Goal: Book appointment/travel/reservation

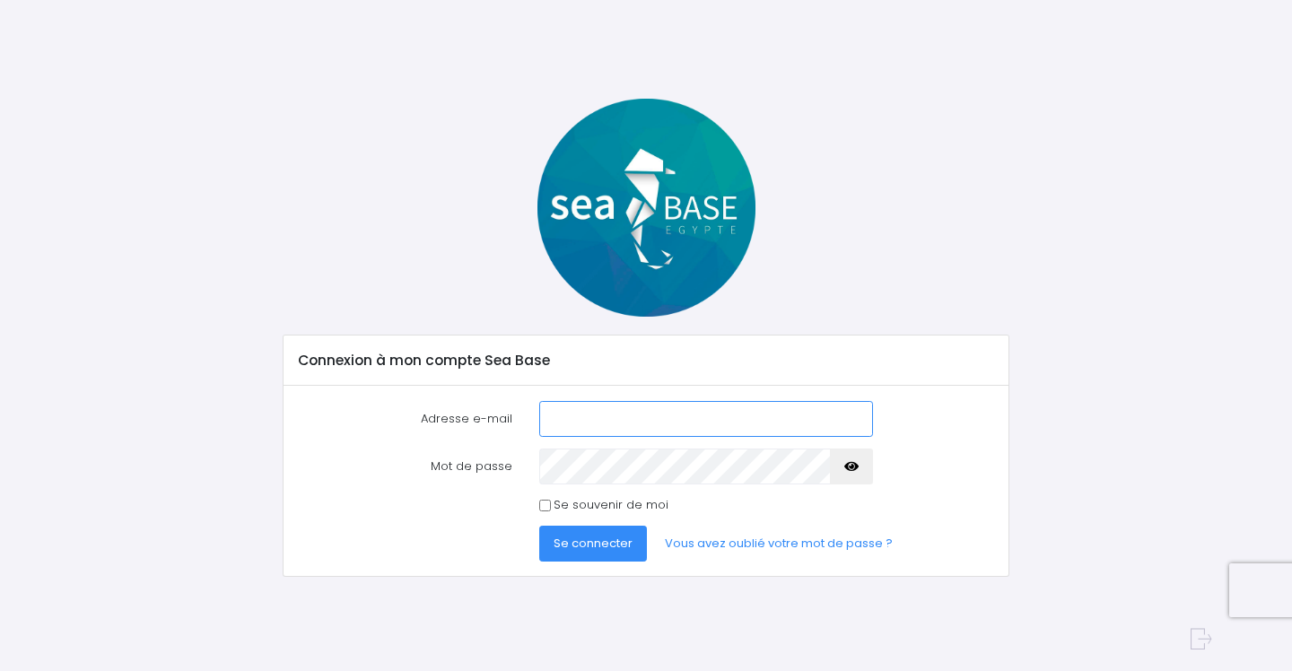
type input "[EMAIL_ADDRESS][DOMAIN_NAME]"
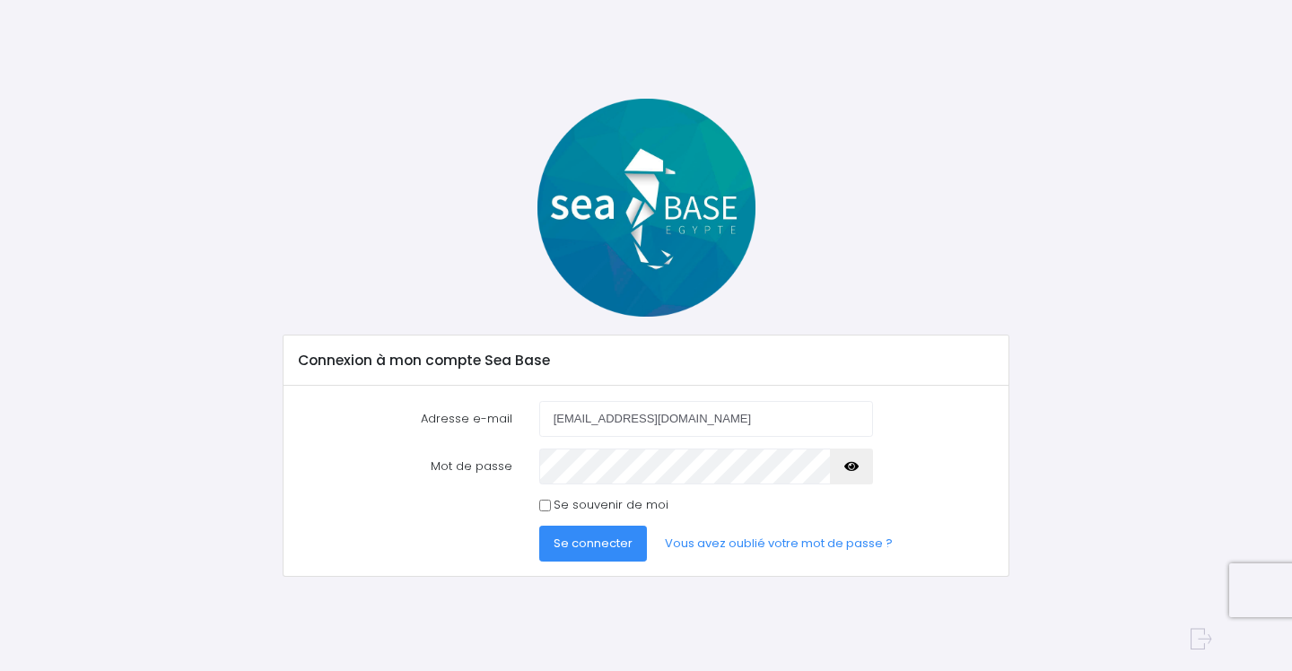
click at [545, 505] on input "Se souvenir de moi" at bounding box center [545, 506] width 12 height 12
checkbox input "true"
click at [584, 543] on span "Se connecter" at bounding box center [592, 543] width 79 height 17
click at [577, 538] on span "Se connecter" at bounding box center [592, 543] width 79 height 17
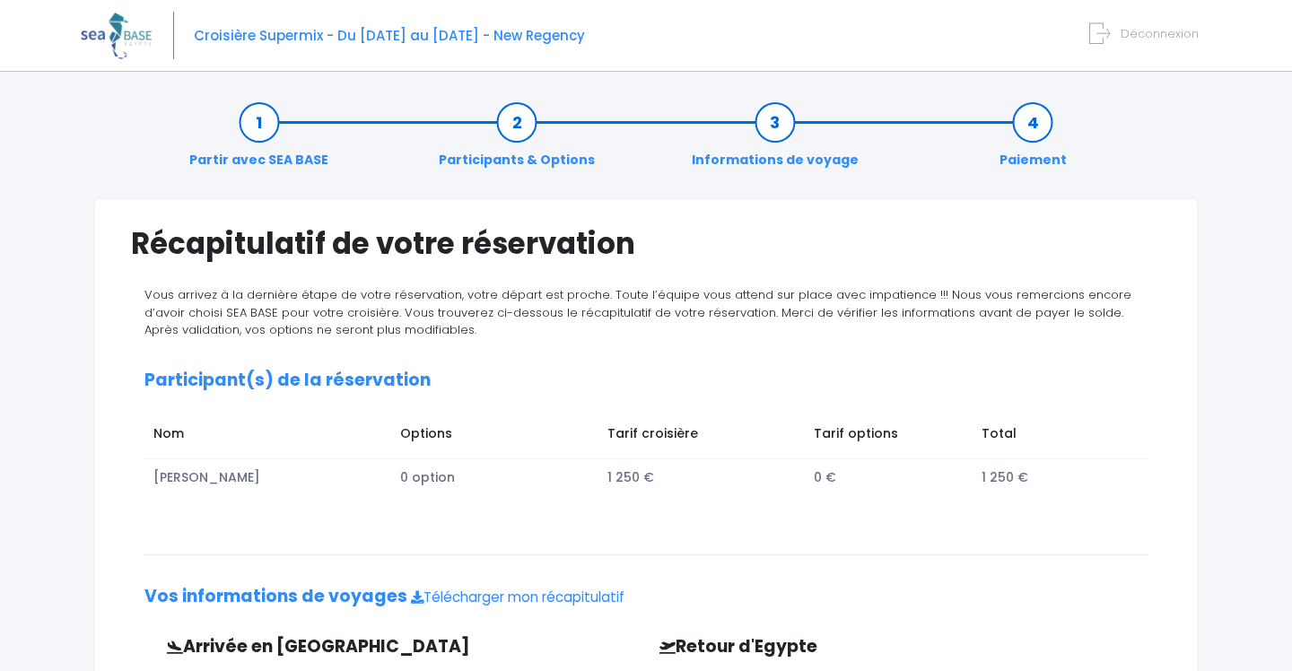
click at [775, 126] on link "Informations de voyage" at bounding box center [775, 141] width 185 height 57
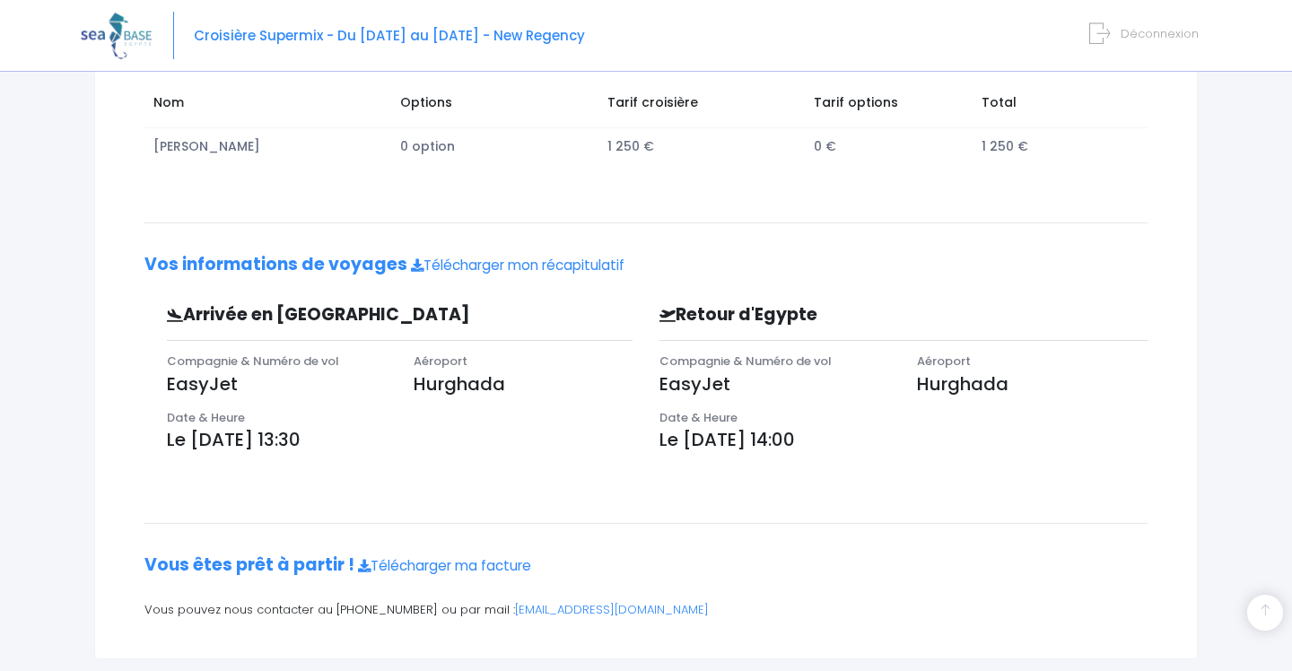
scroll to position [364, 0]
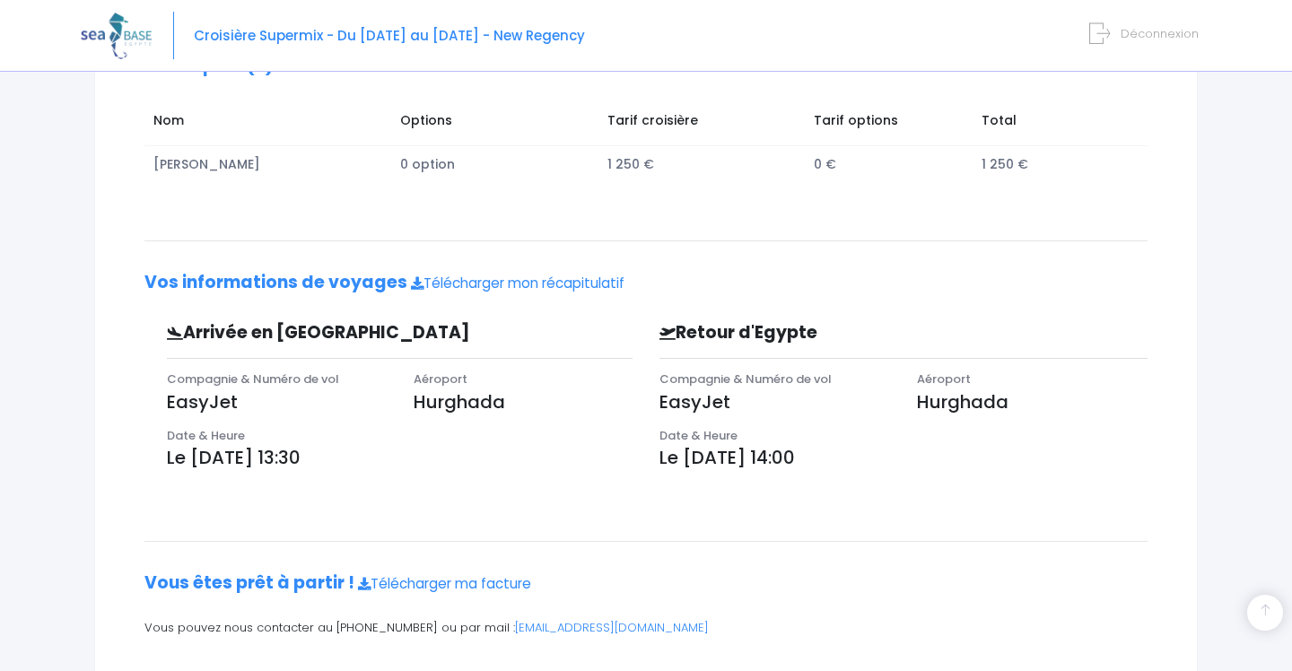
click at [720, 444] on p "Le [DATE] 14:00" at bounding box center [903, 457] width 488 height 27
click at [311, 450] on p "Le [DATE] 13:30" at bounding box center [400, 457] width 466 height 27
click at [311, 450] on p "Le 15/11/2025 à 13:30" at bounding box center [400, 457] width 466 height 27
click at [241, 455] on p "Le [DATE] 13:30" at bounding box center [400, 457] width 466 height 27
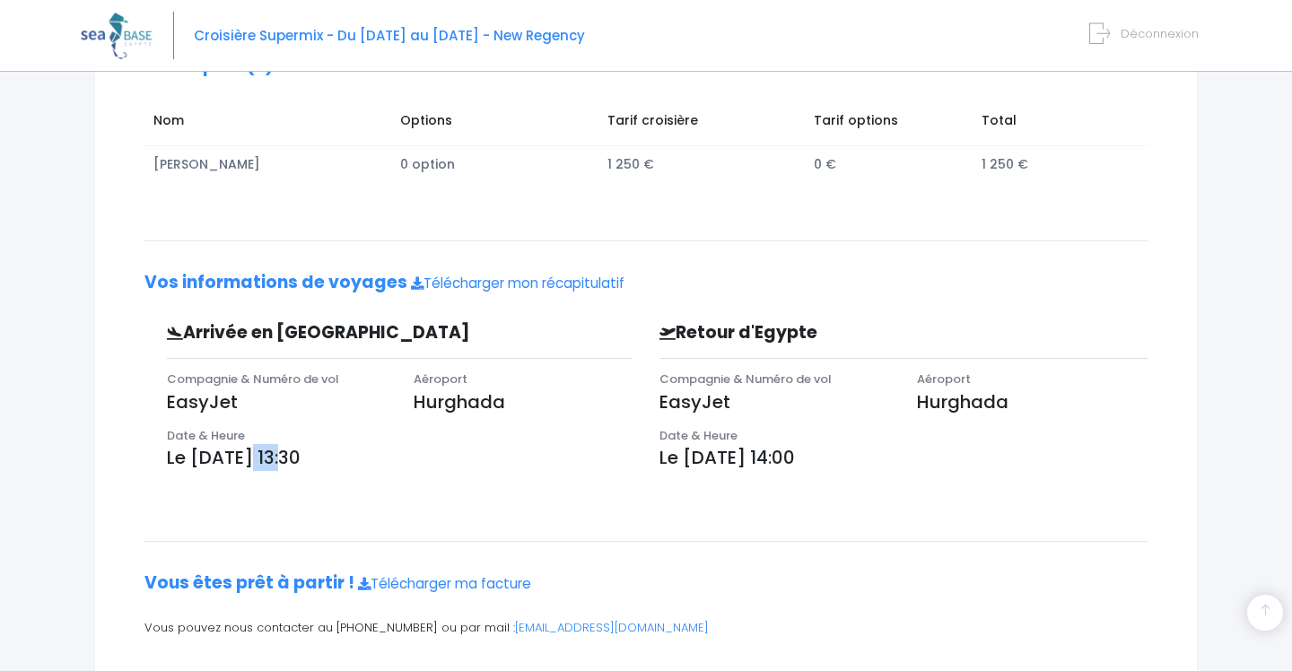
click at [241, 455] on p "Le [DATE] 13:30" at bounding box center [400, 457] width 466 height 27
click at [581, 413] on div "Aéroport Hurghada" at bounding box center [523, 398] width 247 height 57
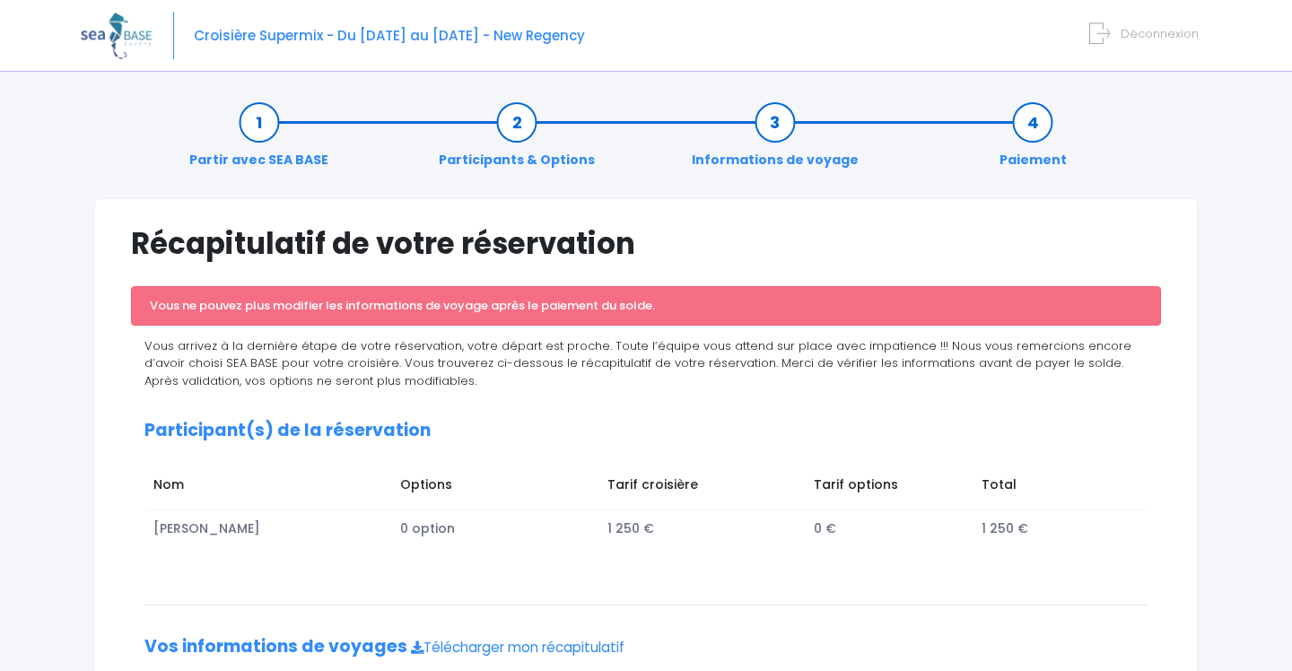
scroll to position [0, 0]
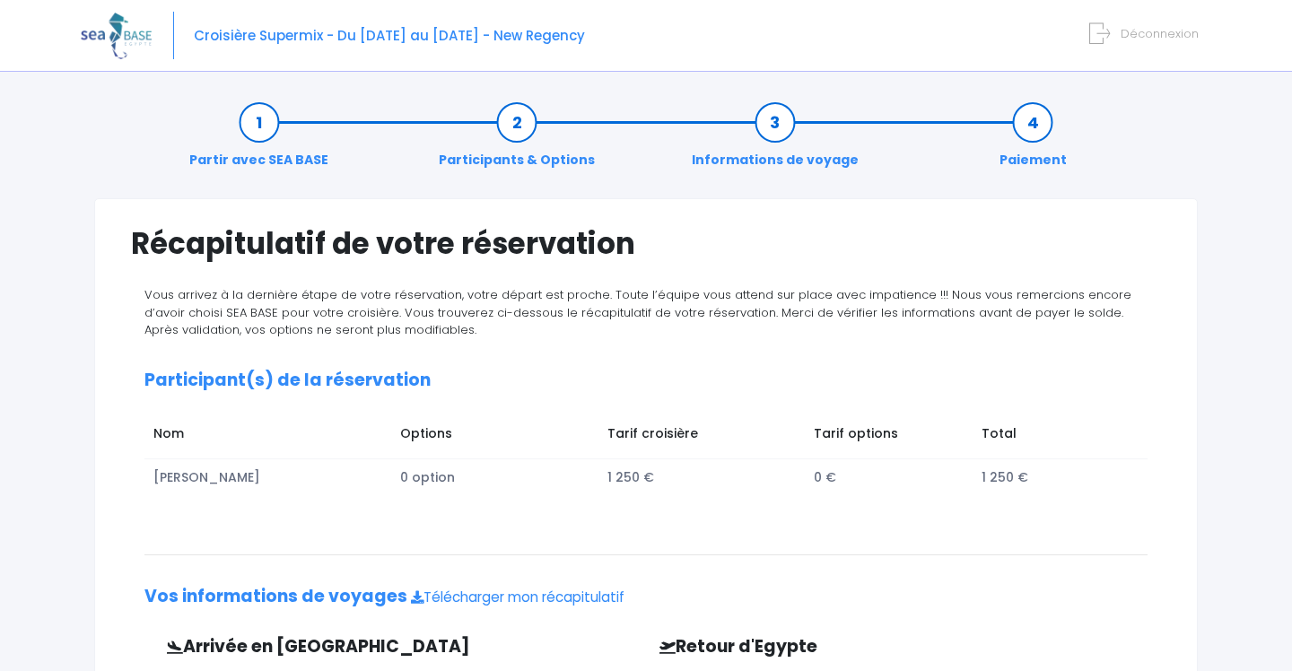
click at [523, 131] on link "Participants & Options" at bounding box center [517, 141] width 174 height 57
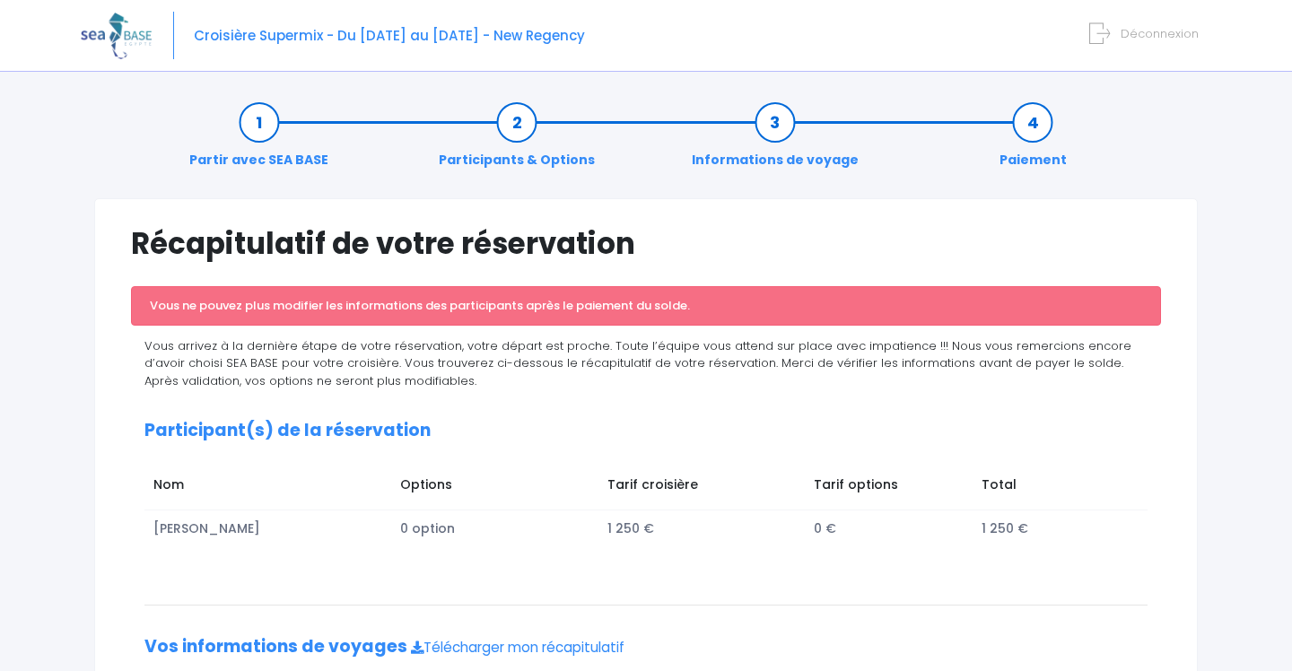
click at [769, 122] on link "Informations de voyage" at bounding box center [775, 141] width 185 height 57
click at [1031, 135] on link "Paiement" at bounding box center [1032, 141] width 85 height 57
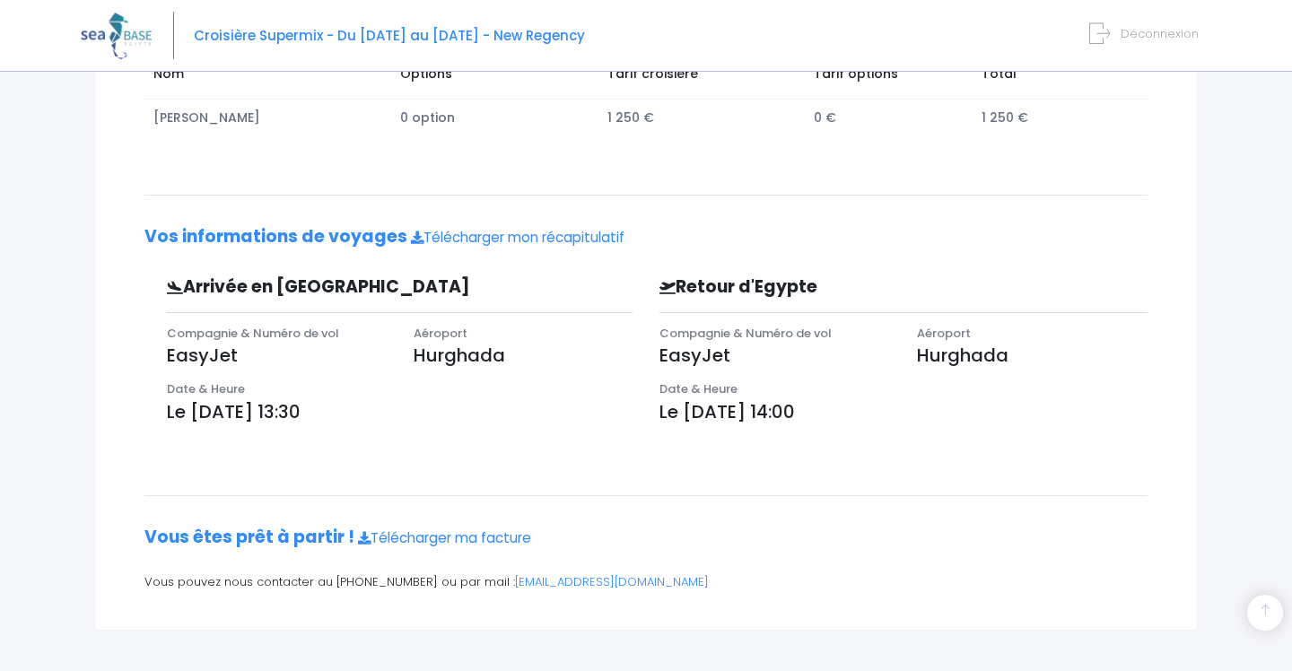
scroll to position [359, 0]
click at [598, 238] on link "Télécharger mon récapitulatif" at bounding box center [517, 238] width 213 height 19
